Goal: Task Accomplishment & Management: Use online tool/utility

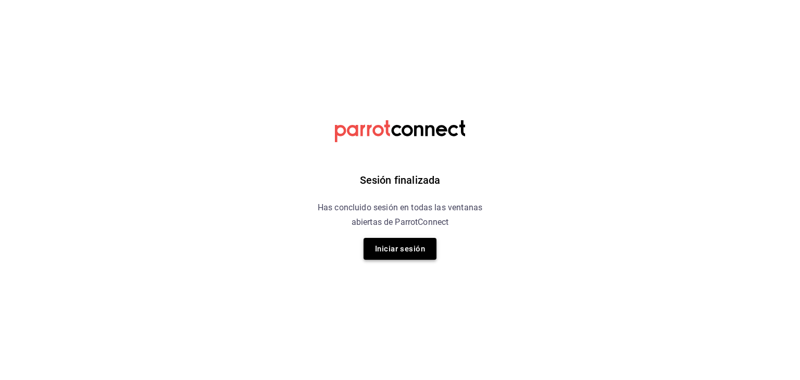
click at [407, 246] on button "Iniciar sesión" at bounding box center [399, 249] width 73 height 22
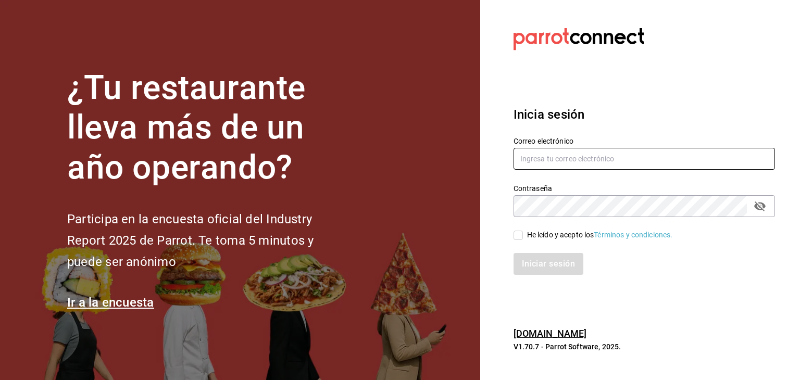
type input "[EMAIL_ADDRESS][PERSON_NAME][PERSON_NAME][DOMAIN_NAME]"
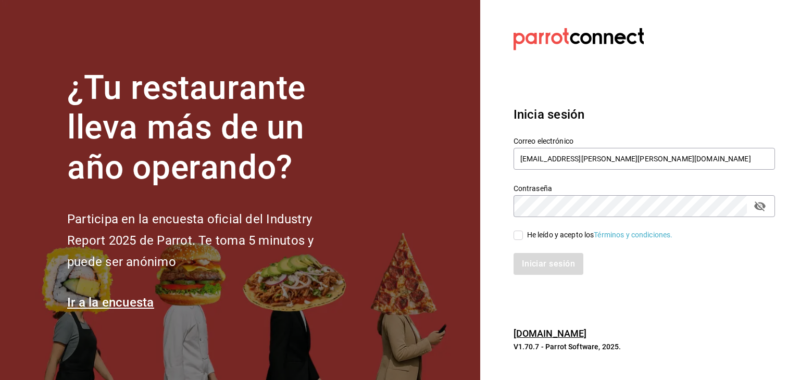
click at [516, 234] on input "He leído y acepto los Términos y condiciones." at bounding box center [517, 235] width 9 height 9
checkbox input "true"
click at [519, 262] on button "Iniciar sesión" at bounding box center [548, 264] width 71 height 22
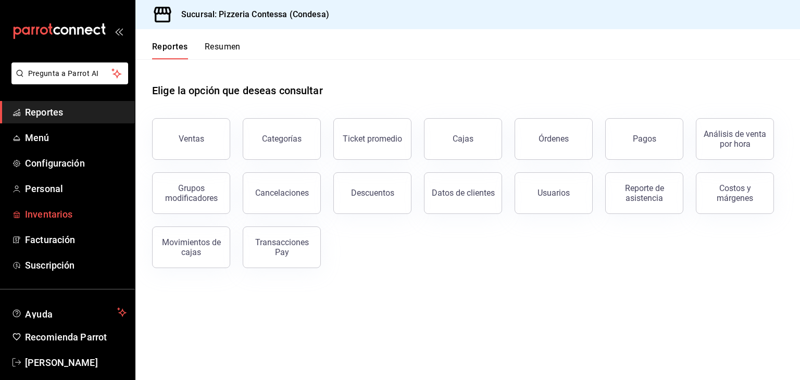
click at [48, 211] on span "Inventarios" at bounding box center [76, 214] width 102 height 14
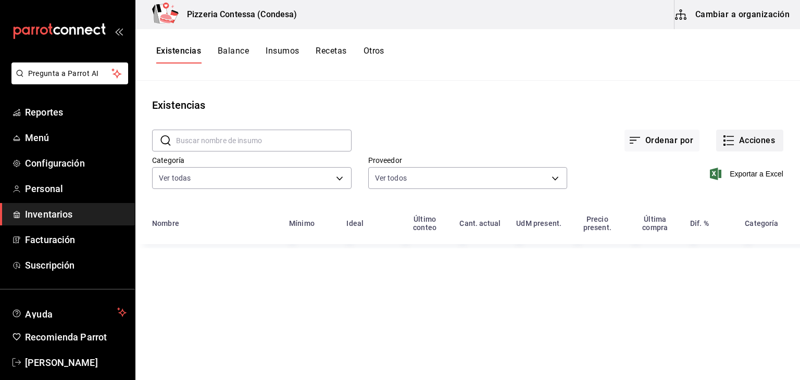
click at [740, 144] on button "Acciones" at bounding box center [749, 141] width 67 height 22
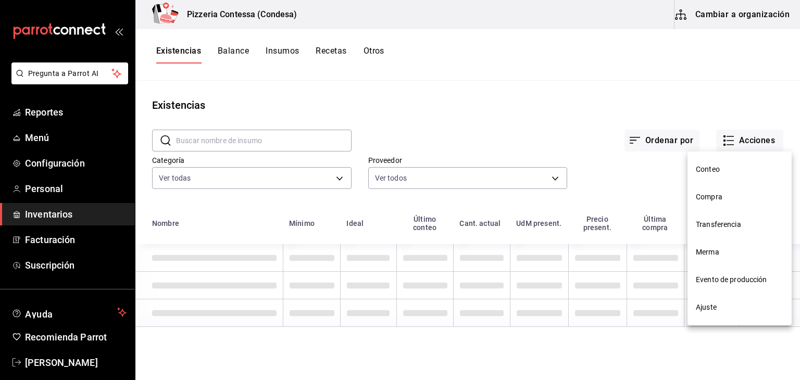
click at [631, 98] on div at bounding box center [400, 190] width 800 height 380
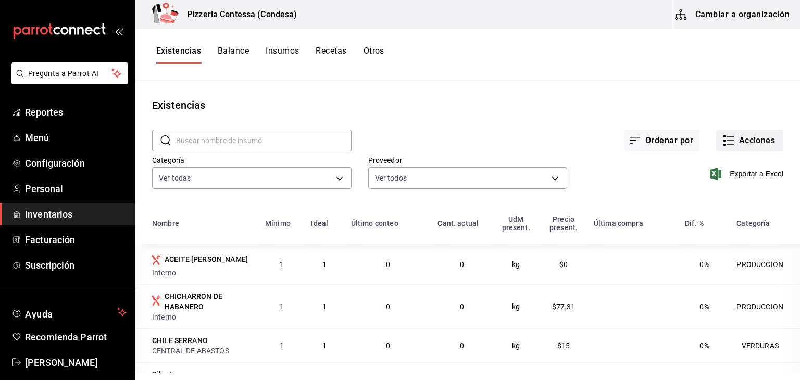
click at [753, 134] on button "Acciones" at bounding box center [749, 141] width 67 height 22
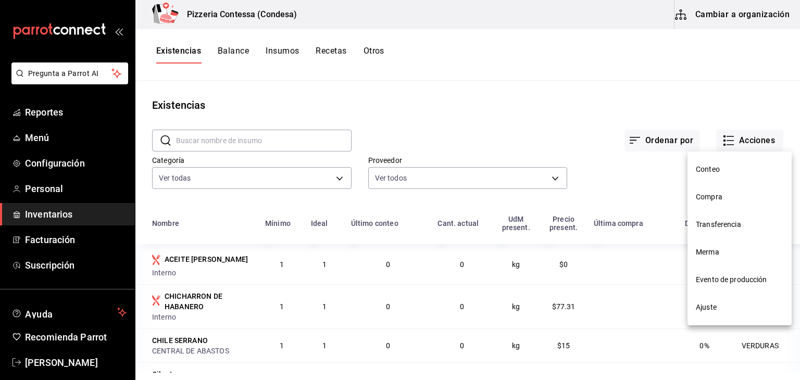
click at [737, 285] on li "Evento de producción" at bounding box center [739, 280] width 104 height 28
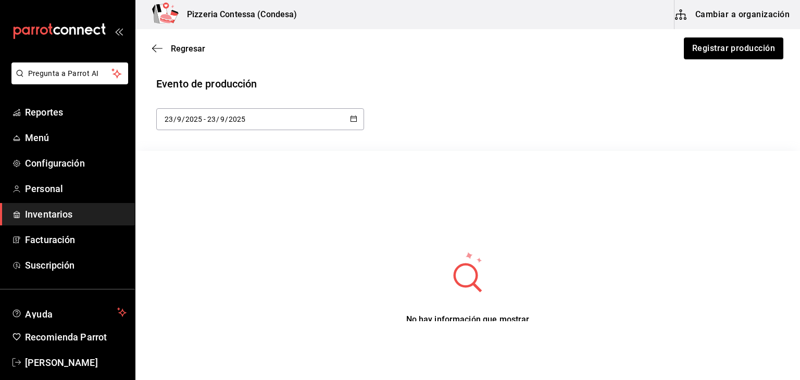
click at [352, 118] on icon "button" at bounding box center [353, 118] width 7 height 7
click at [194, 175] on li "Ayer" at bounding box center [205, 175] width 98 height 23
type input "2025-09-22"
type input "22"
type input "2025-09-22"
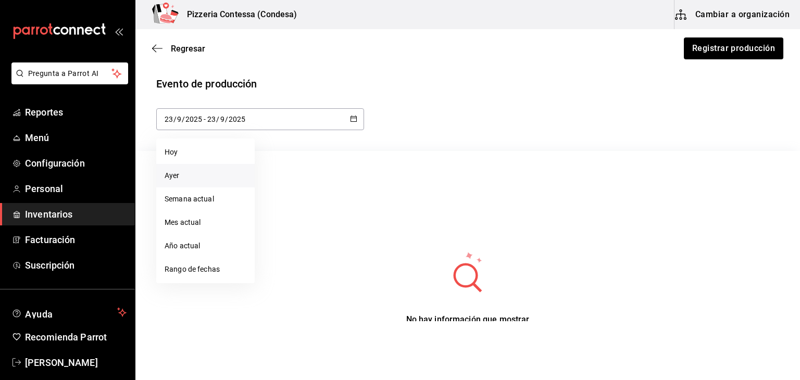
type input "22"
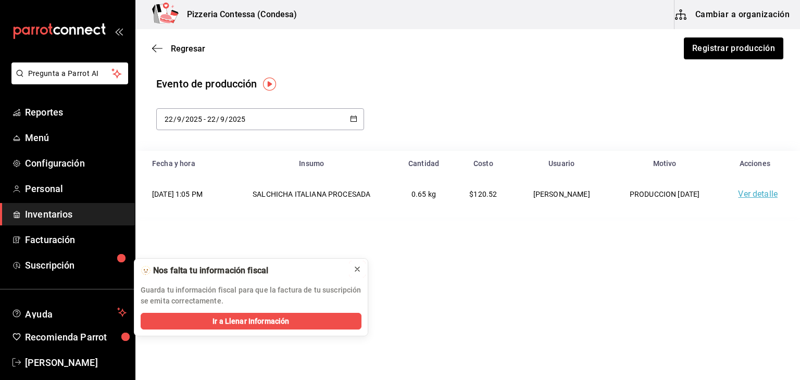
click at [352, 268] on button at bounding box center [357, 269] width 17 height 17
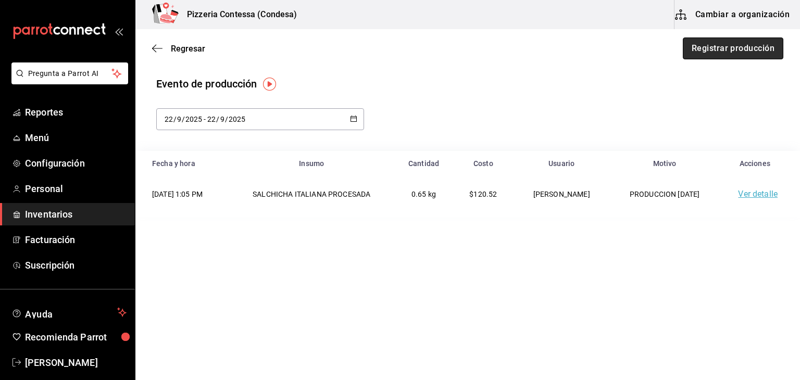
click at [706, 50] on button "Registrar producción" at bounding box center [733, 48] width 100 height 22
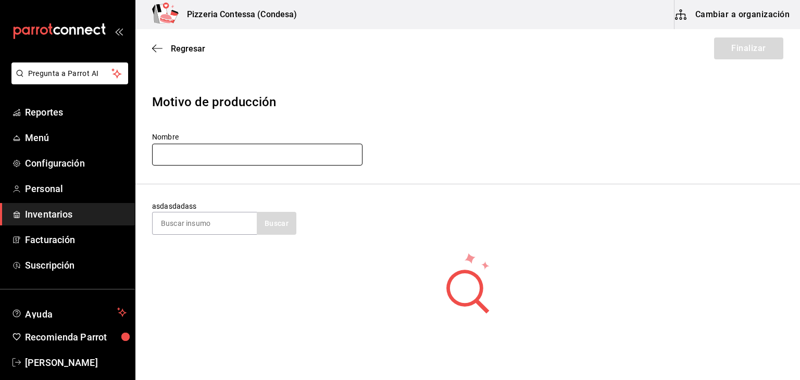
click at [304, 153] on input "text" at bounding box center [257, 155] width 210 height 22
type input "PRODUCCION 22-09-25"
click at [227, 225] on input at bounding box center [205, 223] width 104 height 22
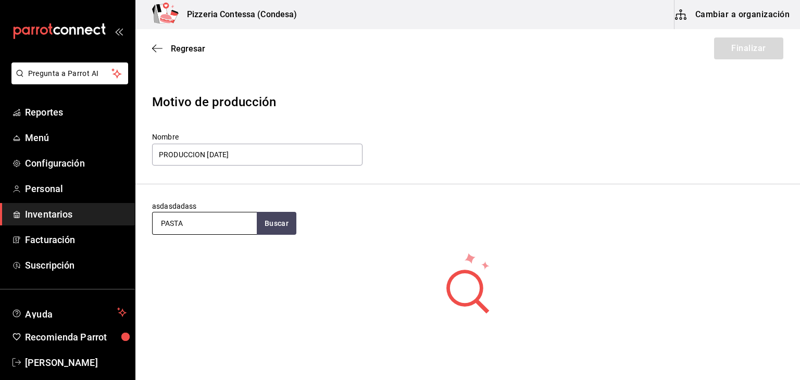
type input "PASTA"
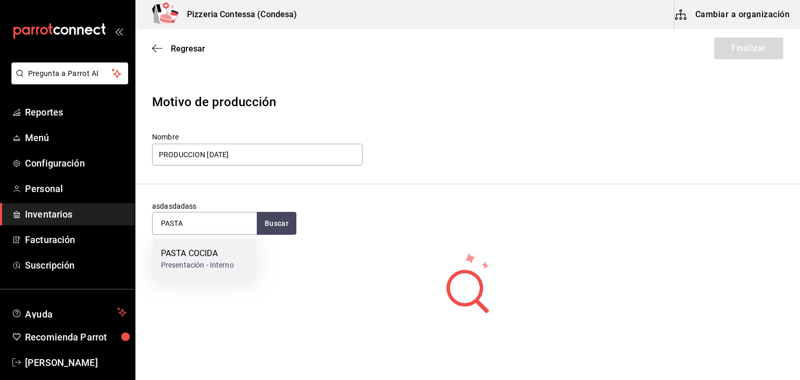
click at [219, 250] on div "PASTA COCIDA" at bounding box center [197, 253] width 73 height 12
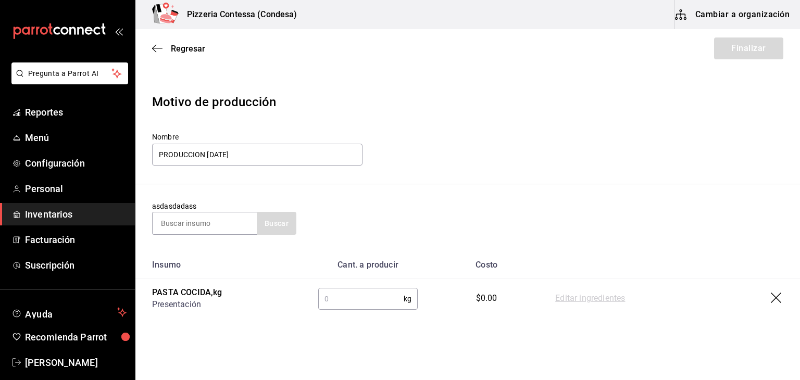
click at [352, 300] on input "text" at bounding box center [360, 298] width 85 height 21
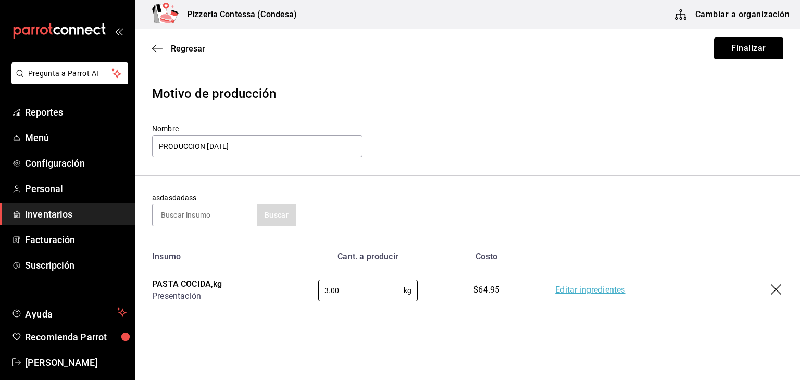
scroll to position [23, 0]
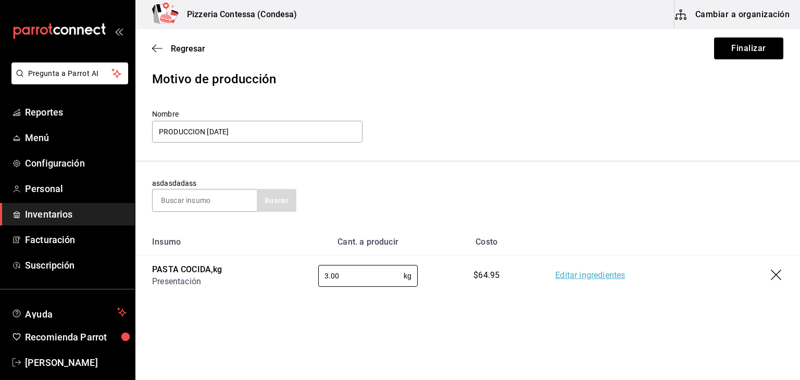
type input "3.00"
click at [514, 199] on div "asdasdadass Buscar" at bounding box center [467, 195] width 631 height 34
click at [225, 207] on input at bounding box center [205, 200] width 104 height 22
type input "CHORIZO"
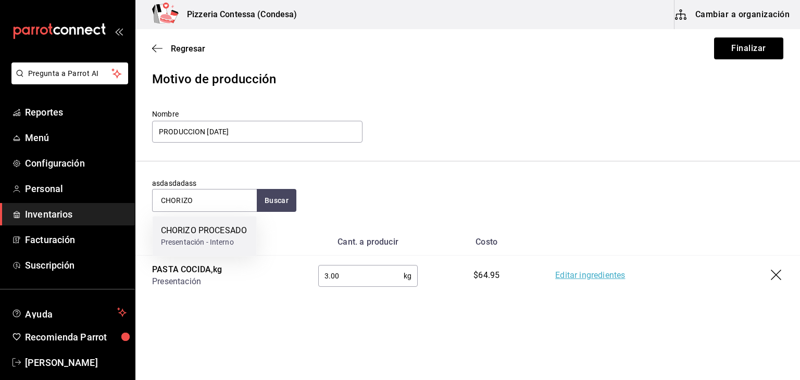
click at [230, 239] on div "Presentación - Interno" at bounding box center [204, 242] width 86 height 11
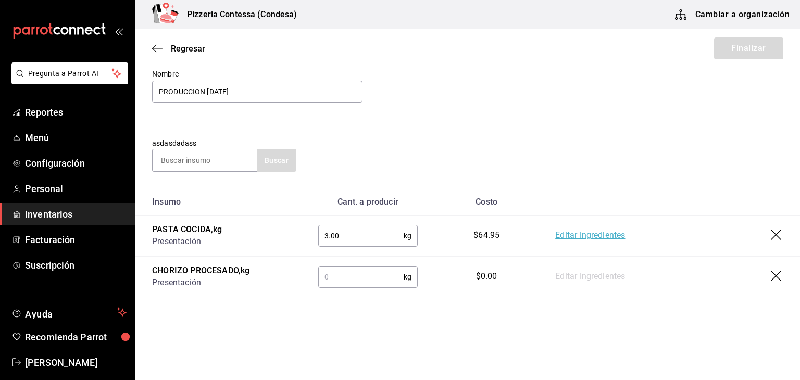
scroll to position [64, 0]
click at [346, 277] on input "text" at bounding box center [360, 276] width 85 height 21
type input "0.38"
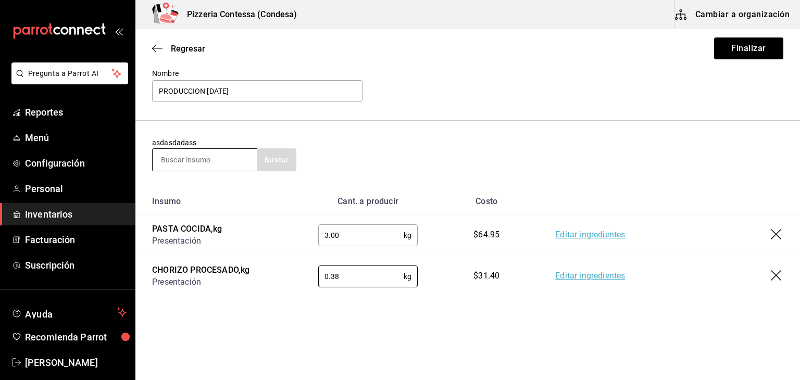
drag, startPoint x: 226, startPoint y: 148, endPoint x: 219, endPoint y: 151, distance: 7.7
click at [225, 149] on input at bounding box center [205, 160] width 104 height 22
type input "MIX"
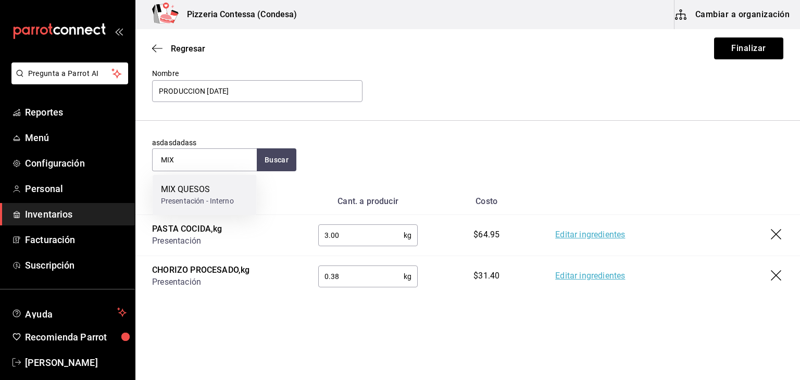
click at [210, 181] on div "MIX QUESOS Presentación - Interno" at bounding box center [205, 195] width 104 height 40
type input ".38"
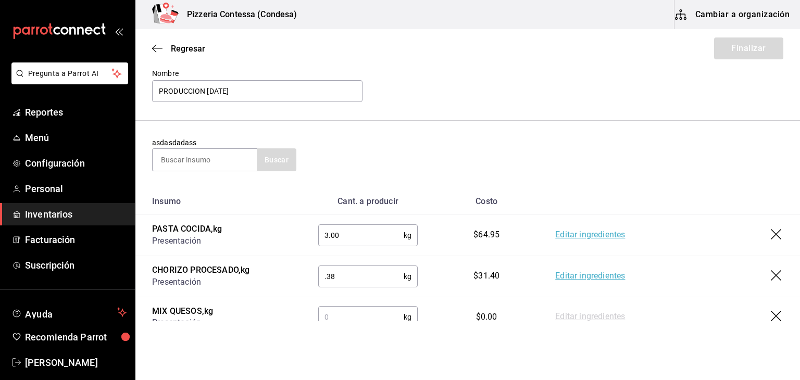
click at [360, 321] on html "Pregunta a Parrot AI Reportes Menú Configuración Personal Inventarios Facturaci…" at bounding box center [400, 160] width 800 height 321
click at [360, 319] on input "text" at bounding box center [360, 317] width 85 height 21
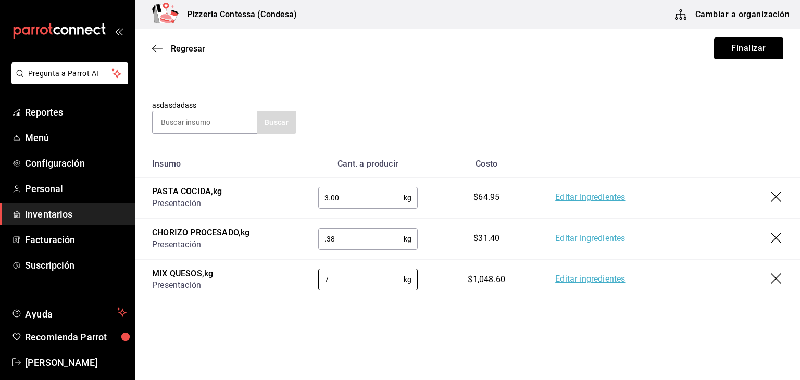
scroll to position [104, 0]
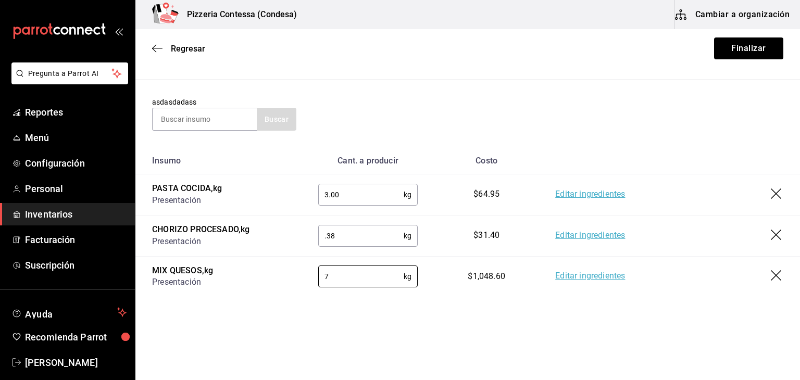
type input "7"
click at [483, 311] on main "Regresar Finalizar Motivo de producción Nombre PRODUCCION 22-09-25 asdasdadass …" at bounding box center [467, 123] width 664 height 397
click at [217, 115] on input at bounding box center [205, 119] width 104 height 22
type input "MASA"
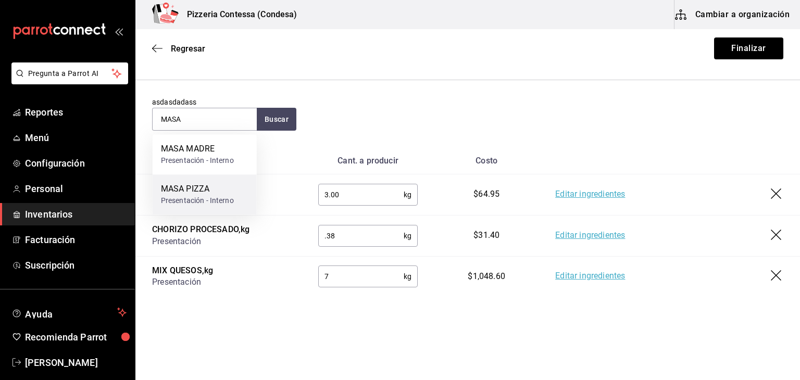
click at [191, 204] on div "Presentación - Interno" at bounding box center [197, 200] width 73 height 11
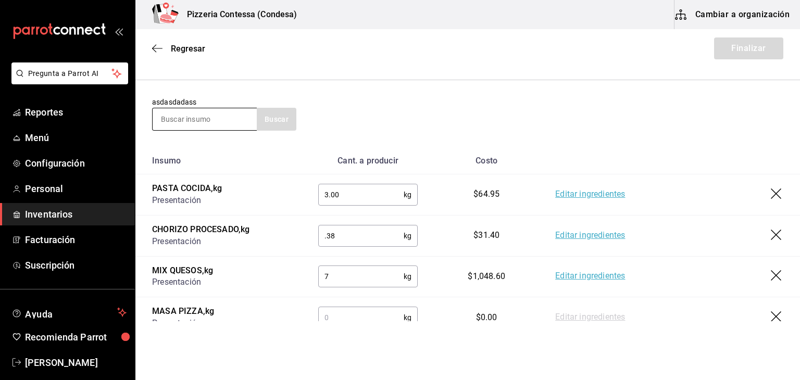
click at [217, 117] on input at bounding box center [205, 119] width 104 height 22
type input "MASA"
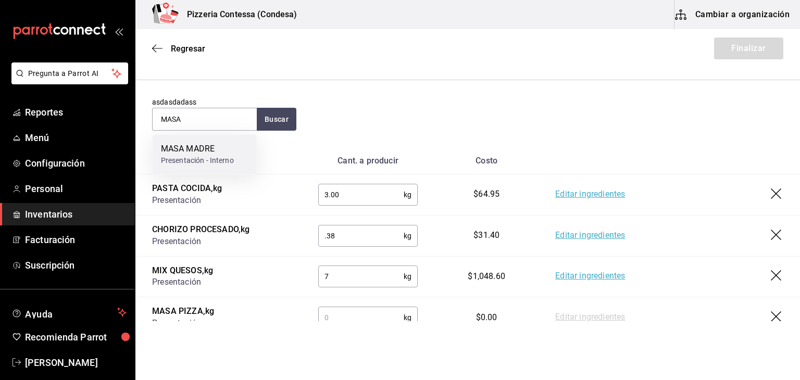
click at [196, 165] on div "Presentación - Interno" at bounding box center [197, 160] width 73 height 11
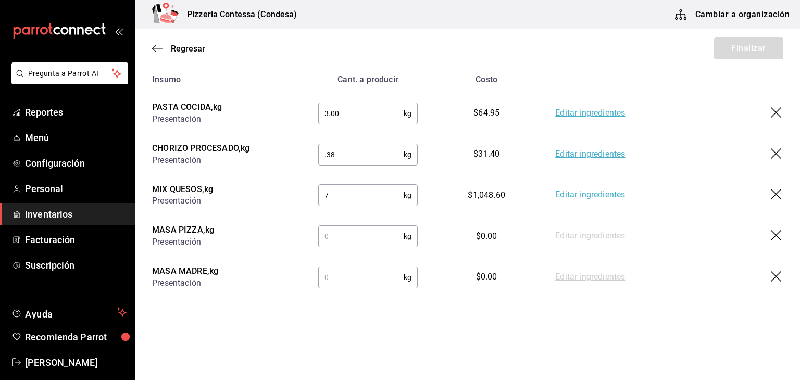
scroll to position [186, 0]
click at [370, 236] on input "text" at bounding box center [360, 235] width 85 height 21
type input "6"
click at [360, 277] on input "text" at bounding box center [360, 277] width 85 height 21
type input "1.2"
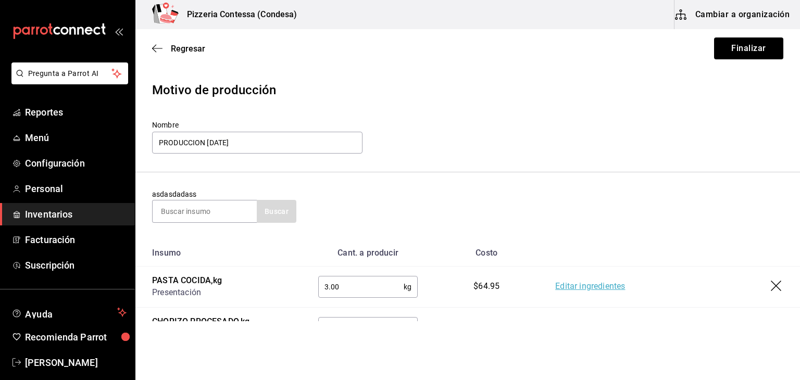
scroll to position [0, 0]
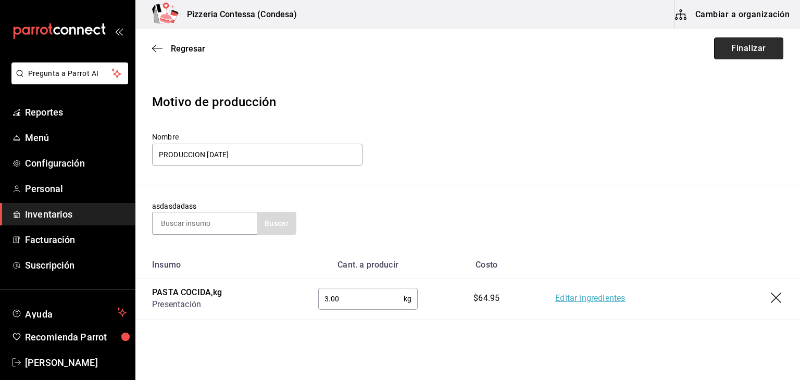
click at [736, 44] on button "Finalizar" at bounding box center [748, 48] width 69 height 22
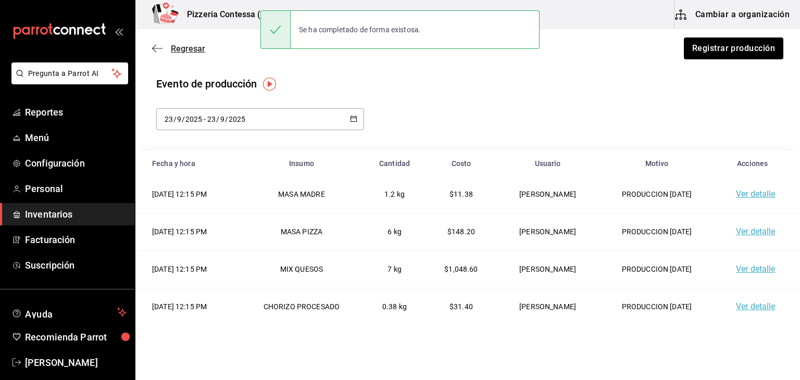
click at [188, 48] on span "Regresar" at bounding box center [188, 49] width 34 height 10
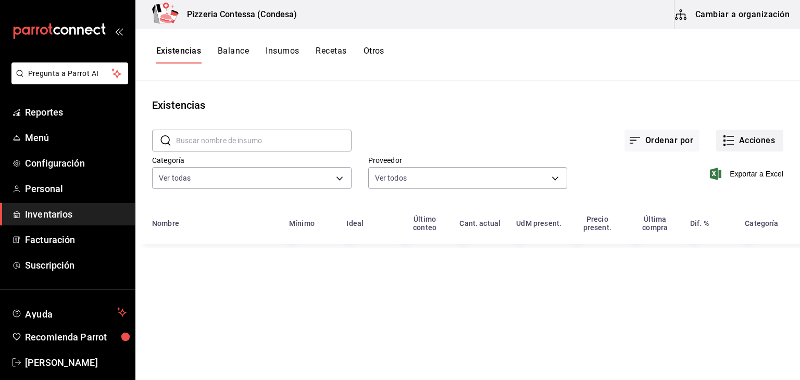
click at [760, 134] on button "Acciones" at bounding box center [749, 141] width 67 height 22
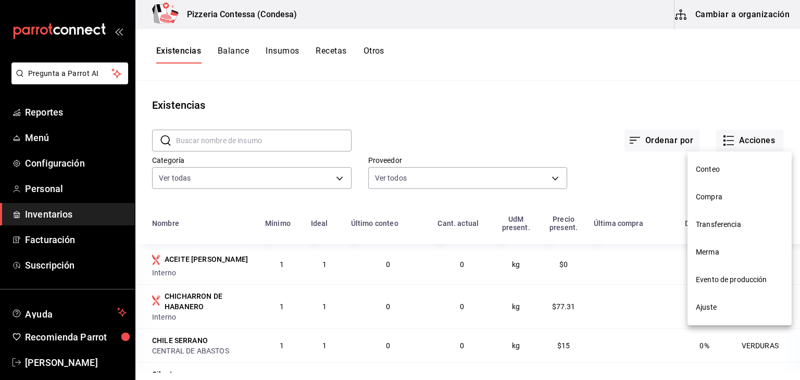
click at [731, 256] on span "Merma" at bounding box center [739, 252] width 87 height 11
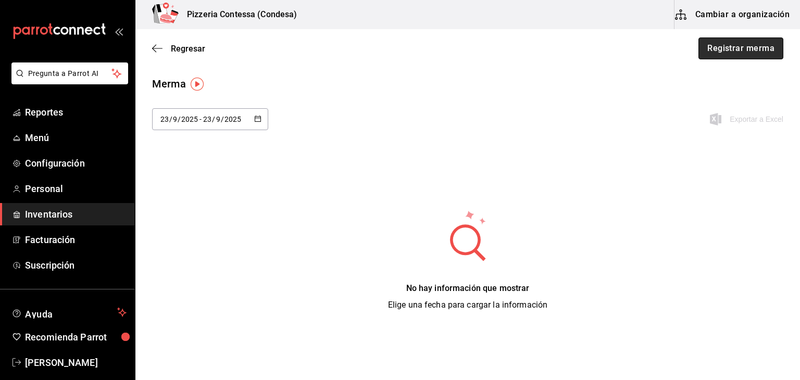
click at [705, 43] on button "Registrar merma" at bounding box center [740, 48] width 85 height 22
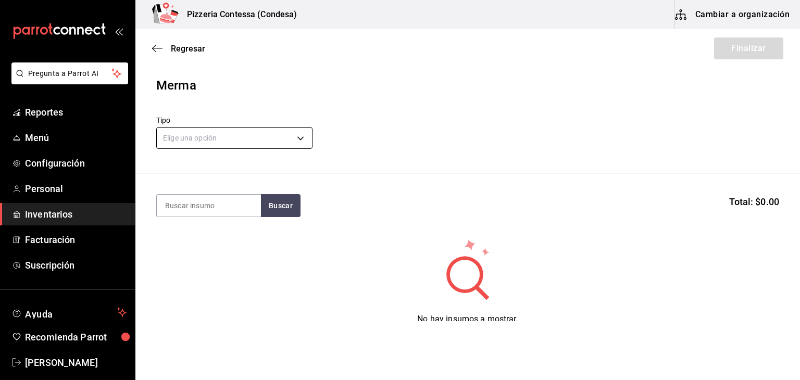
click at [265, 140] on body "Pregunta a Parrot AI Reportes Menú Configuración Personal Inventarios Facturaci…" at bounding box center [400, 160] width 800 height 321
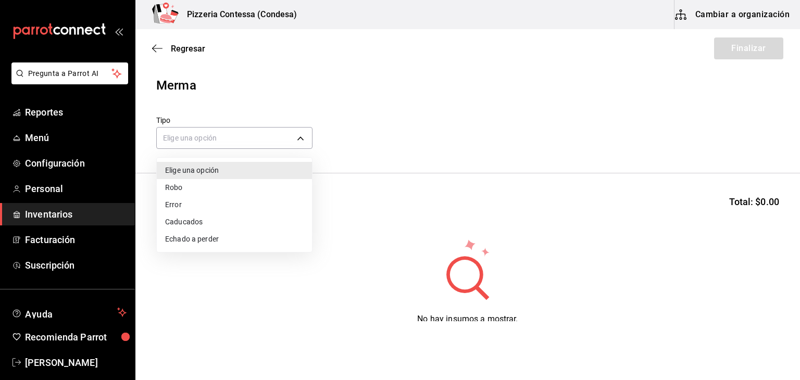
click at [208, 212] on li "Error" at bounding box center [234, 204] width 155 height 17
type input "ERROR"
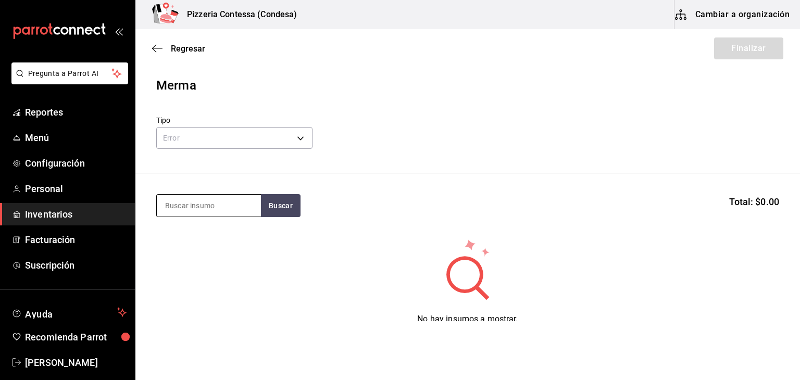
click at [217, 203] on input at bounding box center [209, 206] width 104 height 22
type input "ARUG"
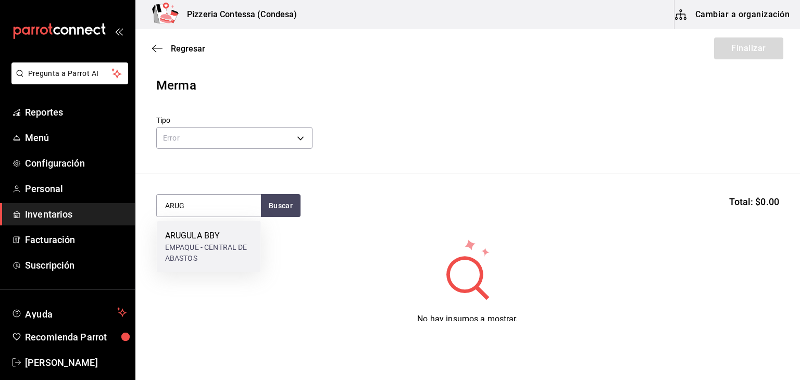
click at [210, 247] on div "EMPAQUE - CENTRAL DE ABASTOS" at bounding box center [208, 253] width 87 height 22
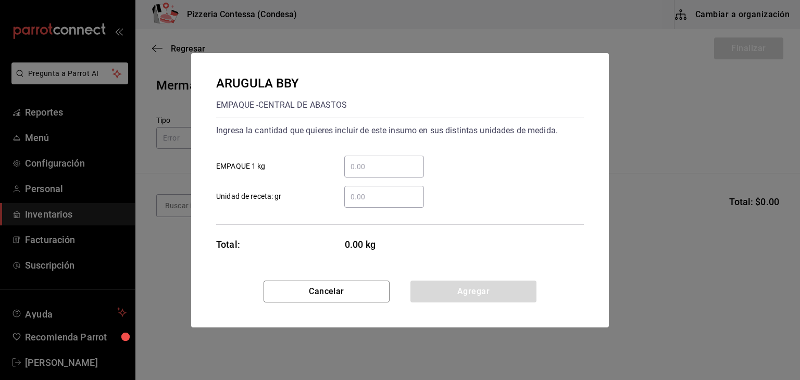
click at [384, 196] on input "​ Unidad de receta: gr" at bounding box center [384, 197] width 80 height 12
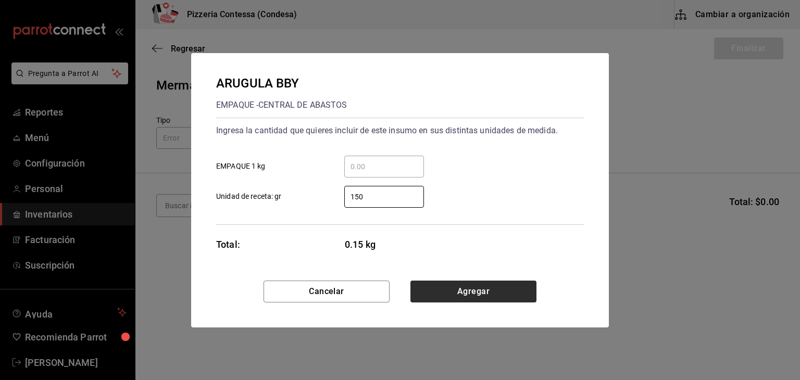
type input "150"
click at [470, 292] on button "Agregar" at bounding box center [473, 292] width 126 height 22
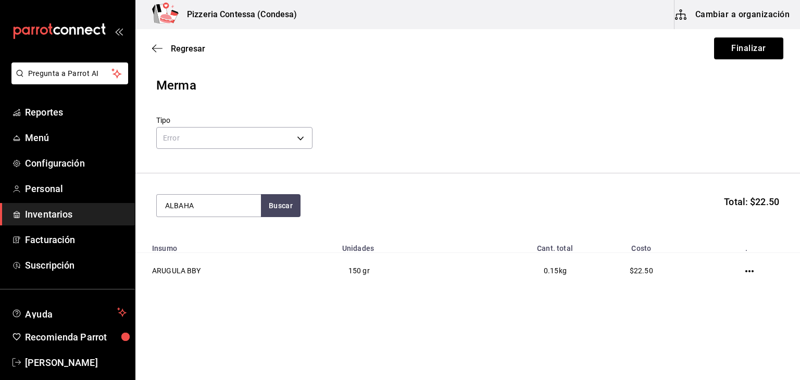
type input "ALBAHA"
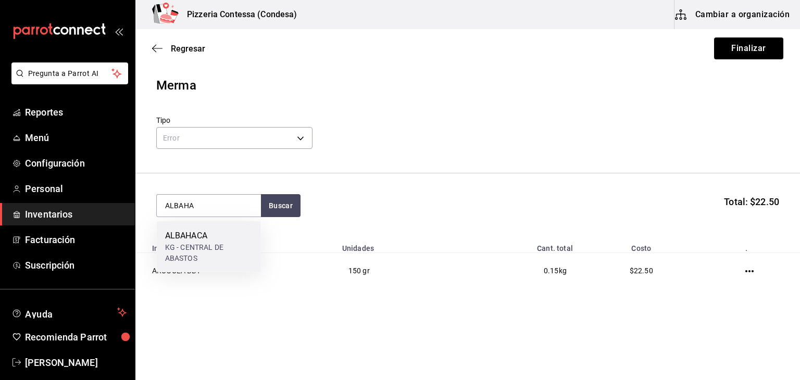
click at [221, 235] on div "ALBAHACA" at bounding box center [208, 236] width 87 height 12
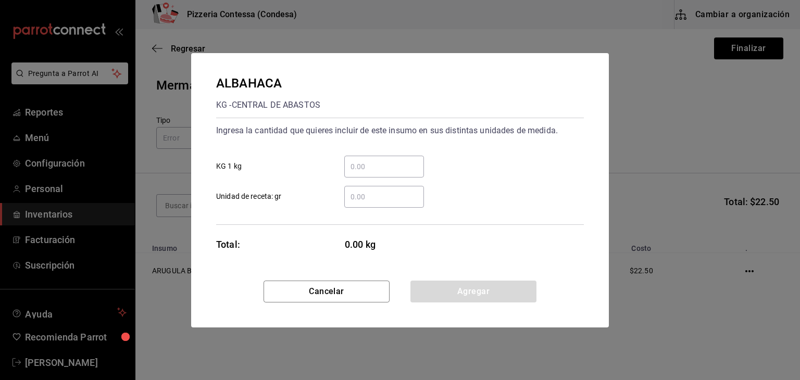
click at [389, 198] on input "​ Unidad de receta: gr" at bounding box center [384, 197] width 80 height 12
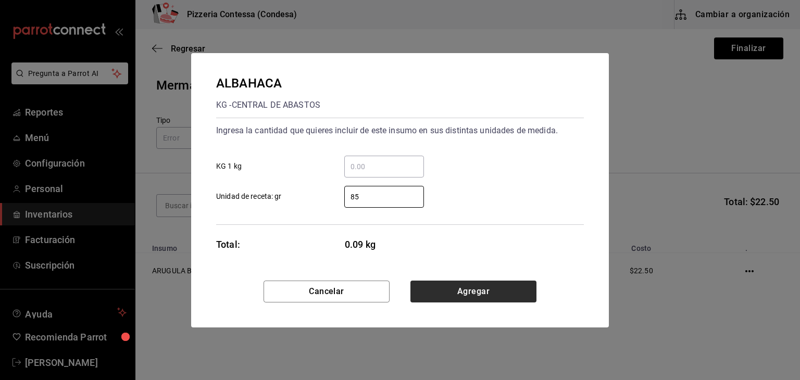
type input "85"
click at [481, 291] on button "Agregar" at bounding box center [473, 292] width 126 height 22
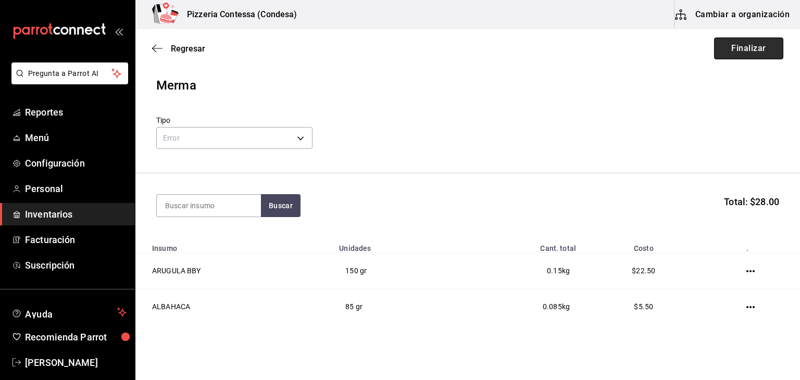
click at [721, 45] on button "Finalizar" at bounding box center [748, 48] width 69 height 22
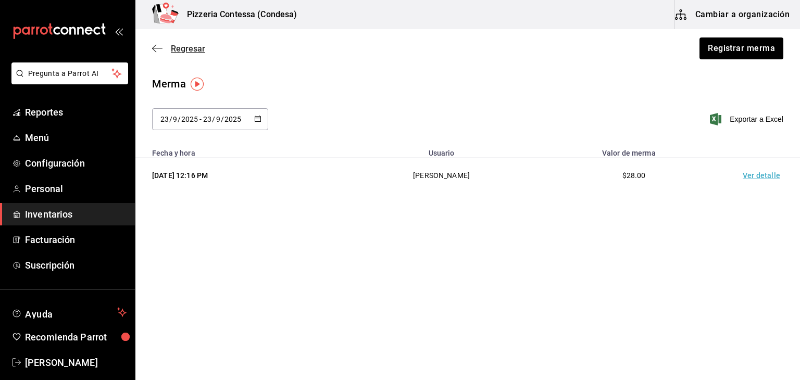
click at [168, 48] on span "Regresar" at bounding box center [178, 49] width 53 height 10
